Goal: Entertainment & Leisure: Consume media (video, audio)

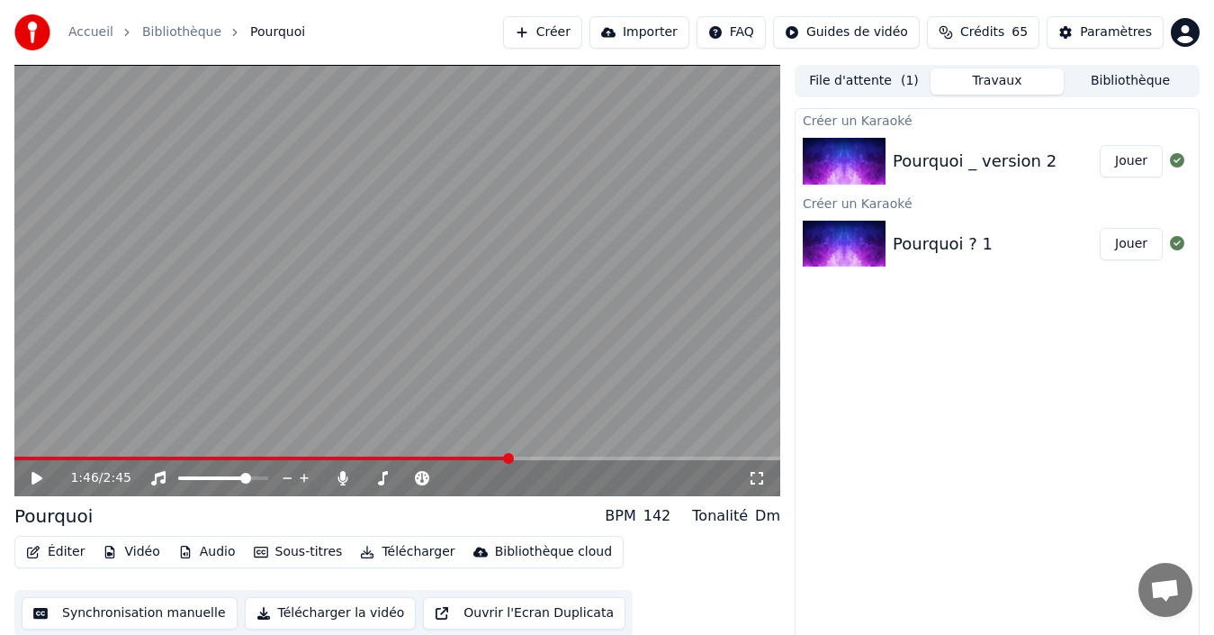
click at [1110, 87] on button "Bibliothèque" at bounding box center [1130, 81] width 133 height 26
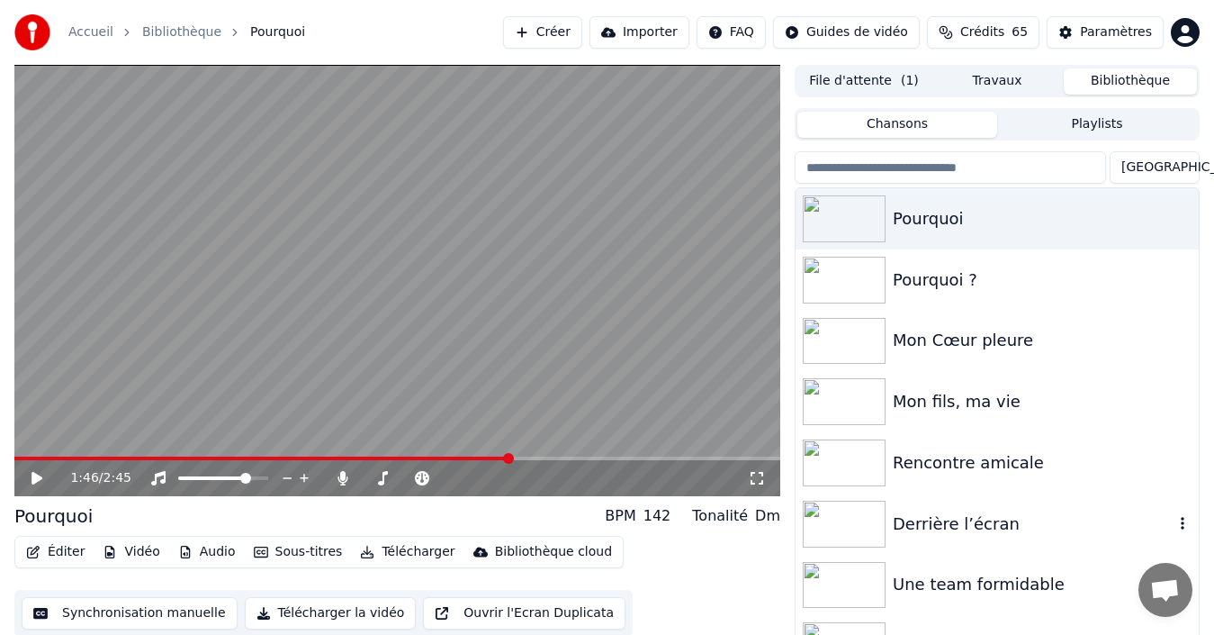
click at [942, 523] on div "Derrière l’écran" at bounding box center [1033, 523] width 281 height 25
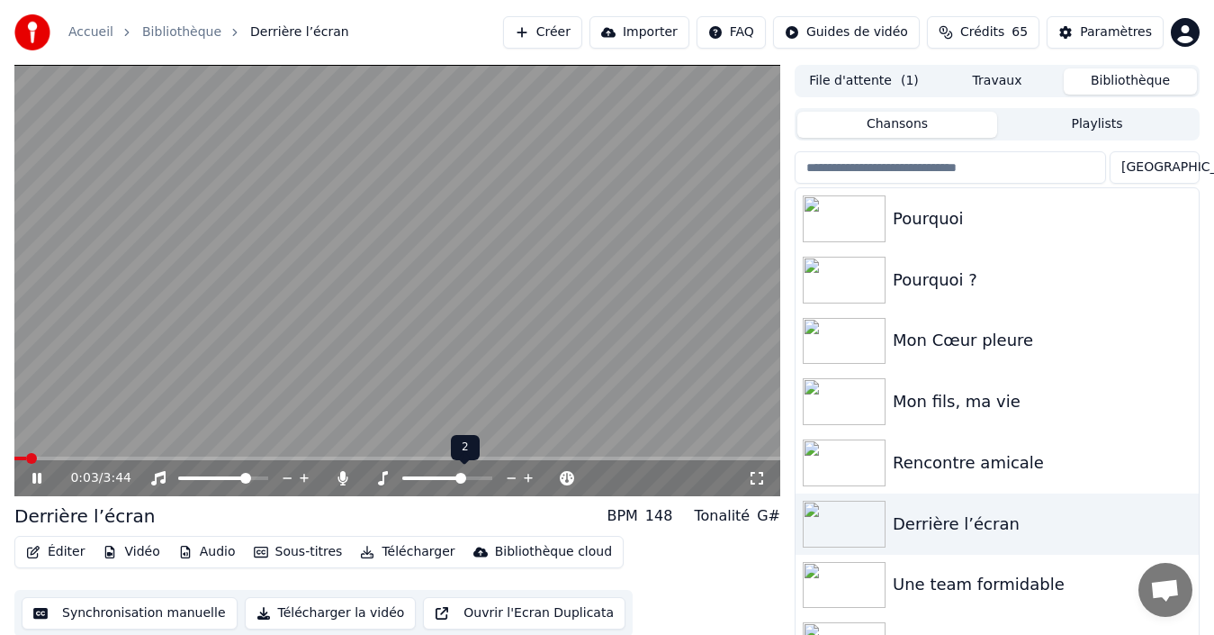
click at [463, 476] on span at bounding box center [447, 478] width 90 height 4
click at [479, 476] on span at bounding box center [447, 478] width 90 height 4
click at [484, 476] on span at bounding box center [447, 478] width 90 height 4
click at [345, 476] on icon at bounding box center [343, 478] width 10 height 14
click at [14, 457] on span at bounding box center [19, 458] width 11 height 11
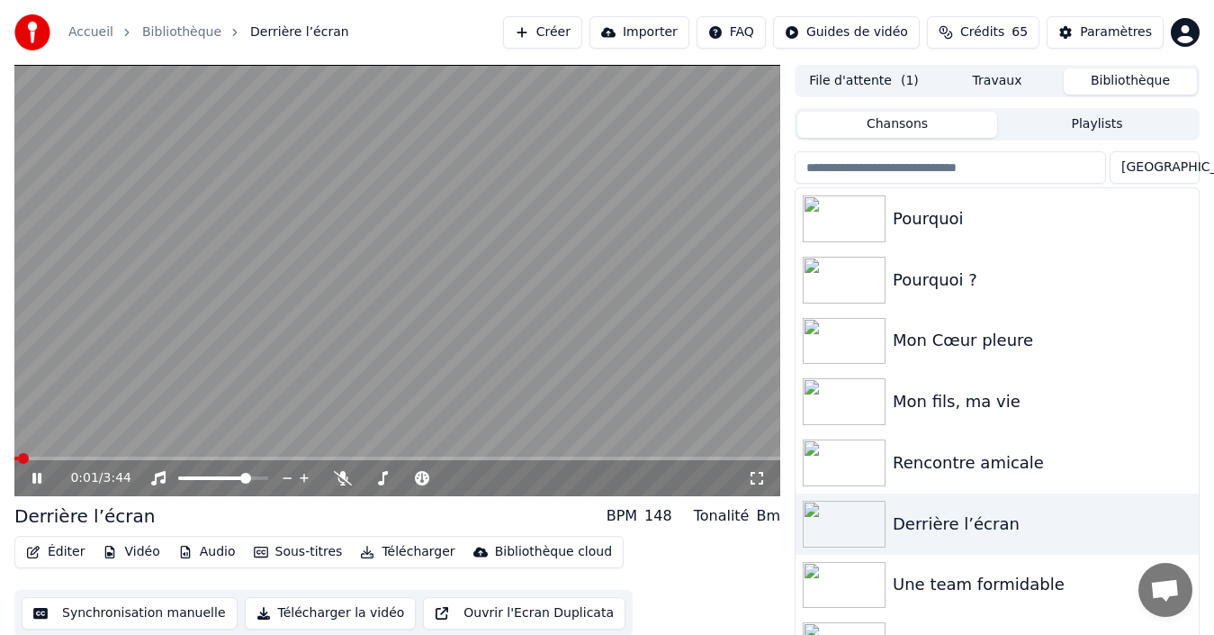
drag, startPoint x: 36, startPoint y: 477, endPoint x: 65, endPoint y: 472, distance: 29.3
click at [37, 475] on icon at bounding box center [49, 478] width 41 height 14
click at [41, 476] on icon at bounding box center [49, 478] width 41 height 14
